Goal: Navigation & Orientation: Understand site structure

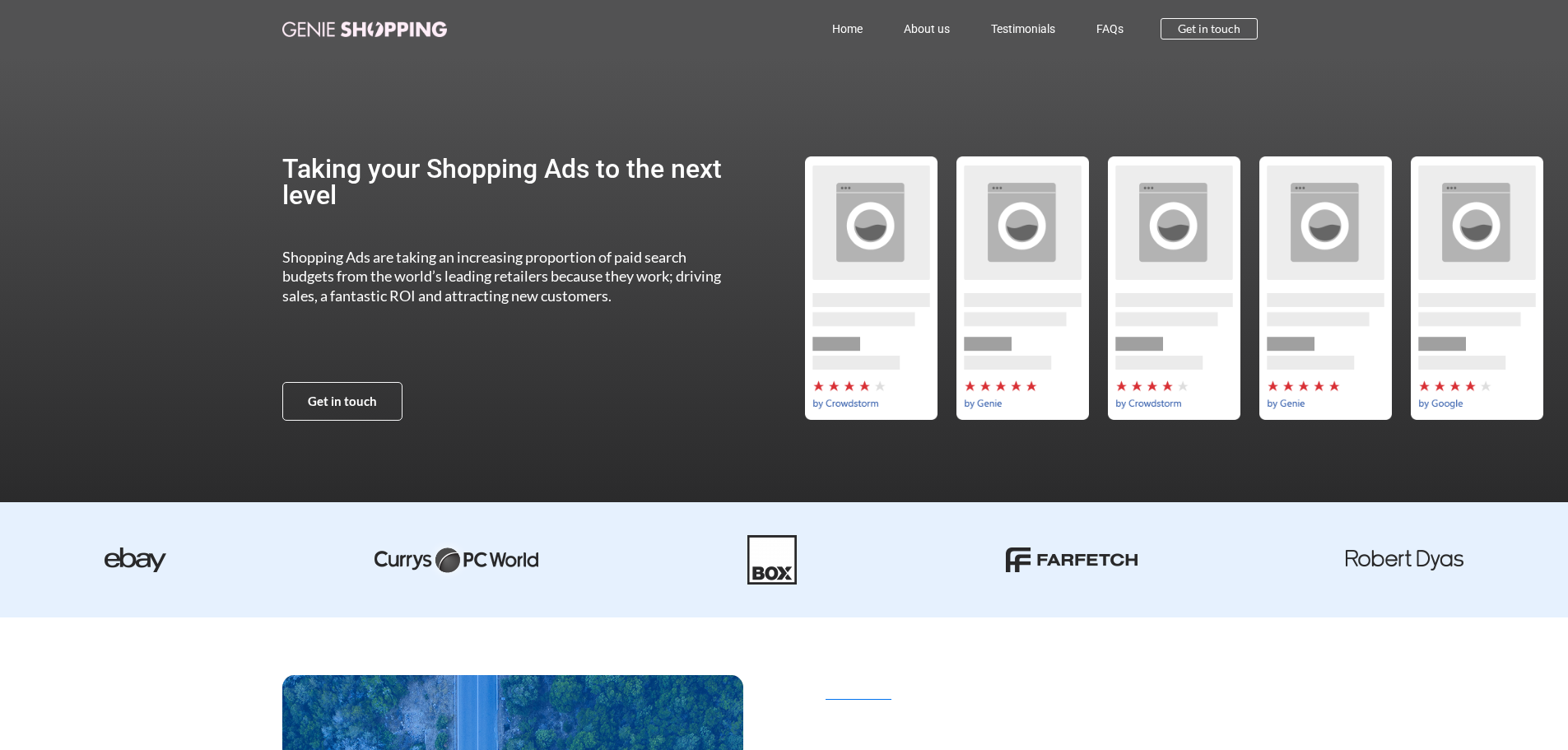
click at [850, 32] on link "Home" at bounding box center [847, 29] width 71 height 38
click at [937, 20] on link "About us" at bounding box center [926, 29] width 87 height 38
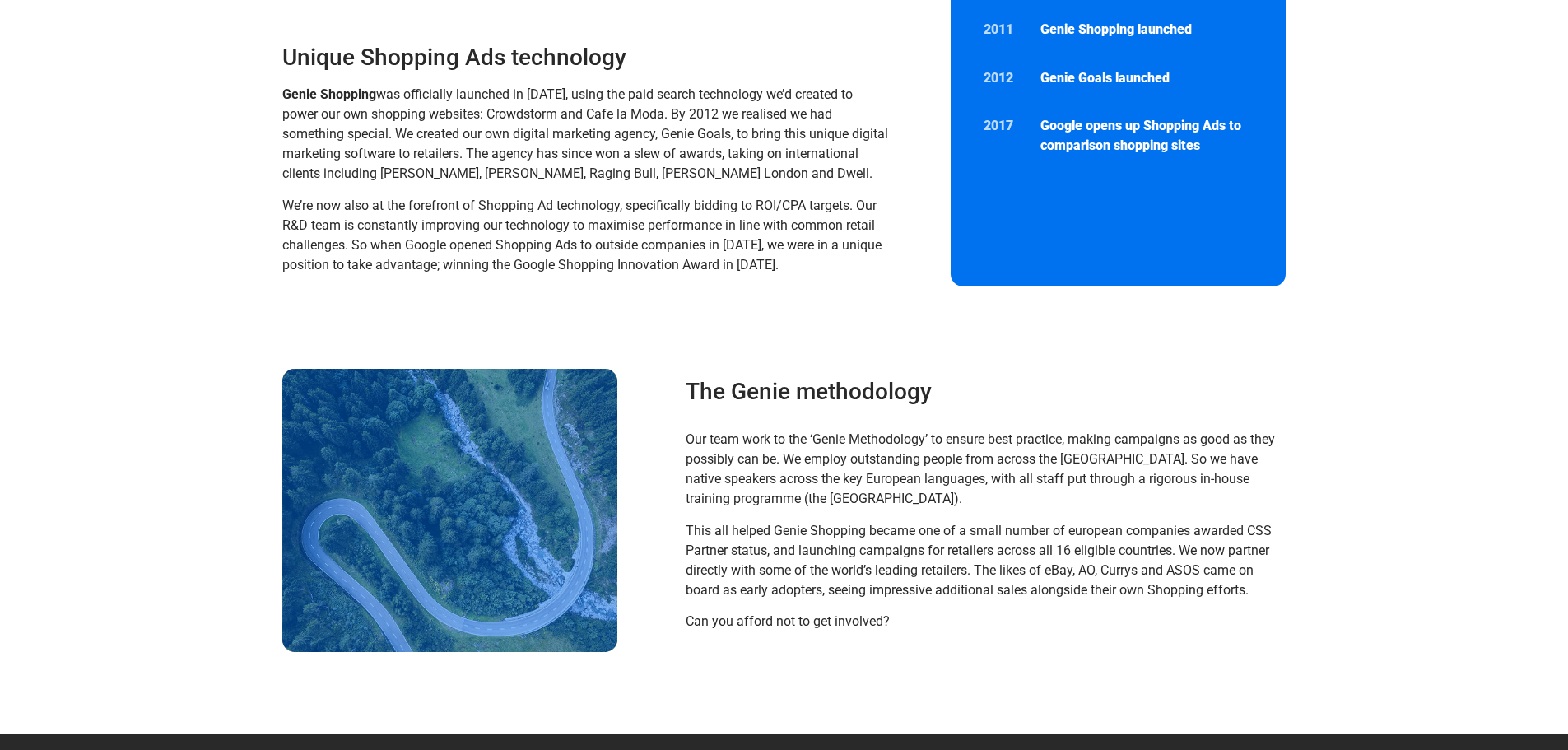
scroll to position [494, 0]
